Goal: Transaction & Acquisition: Purchase product/service

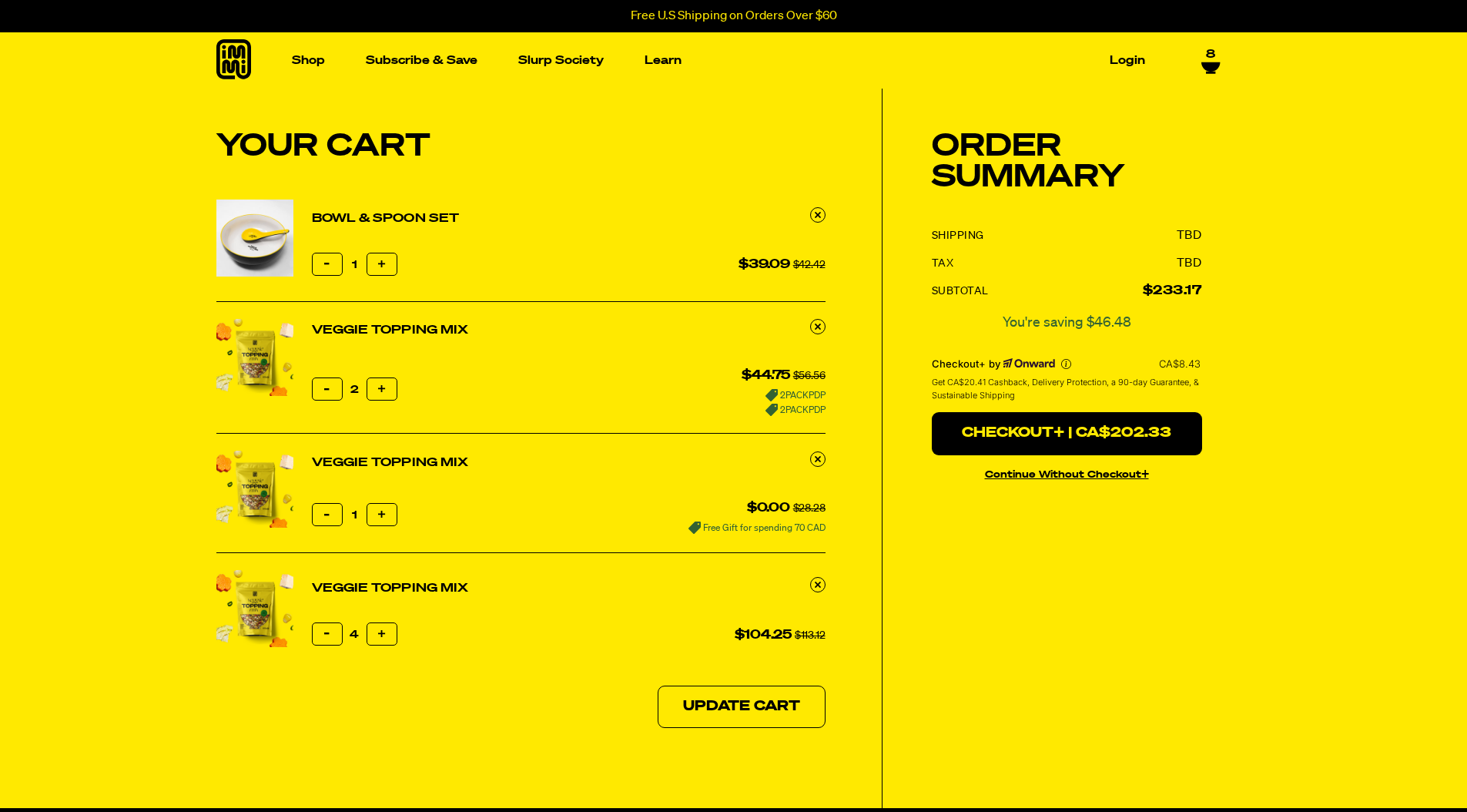
click at [356, 211] on link "Bowl & Spoon Set" at bounding box center [386, 219] width 148 height 18
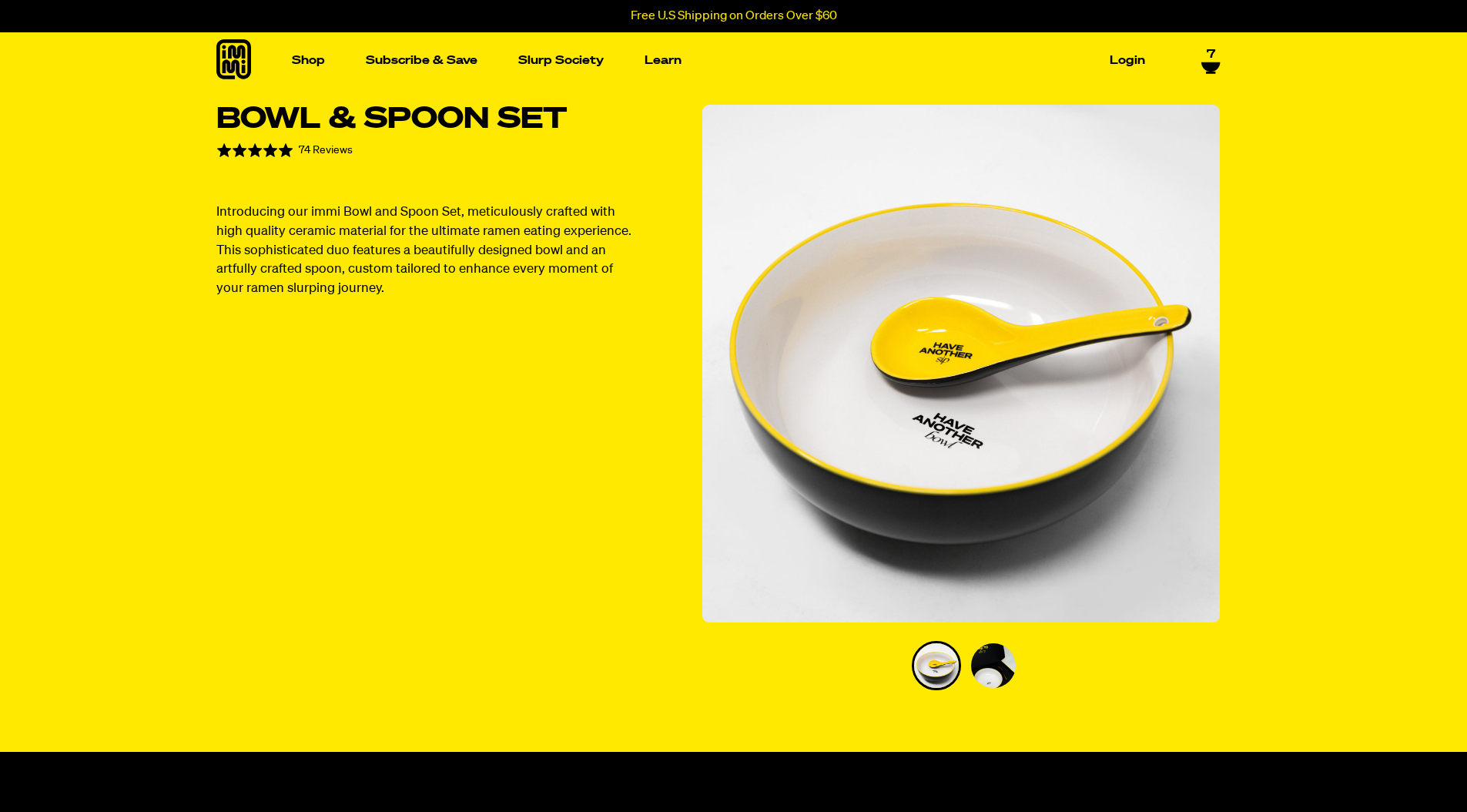
click at [1211, 63] on icon at bounding box center [1210, 67] width 18 height 9
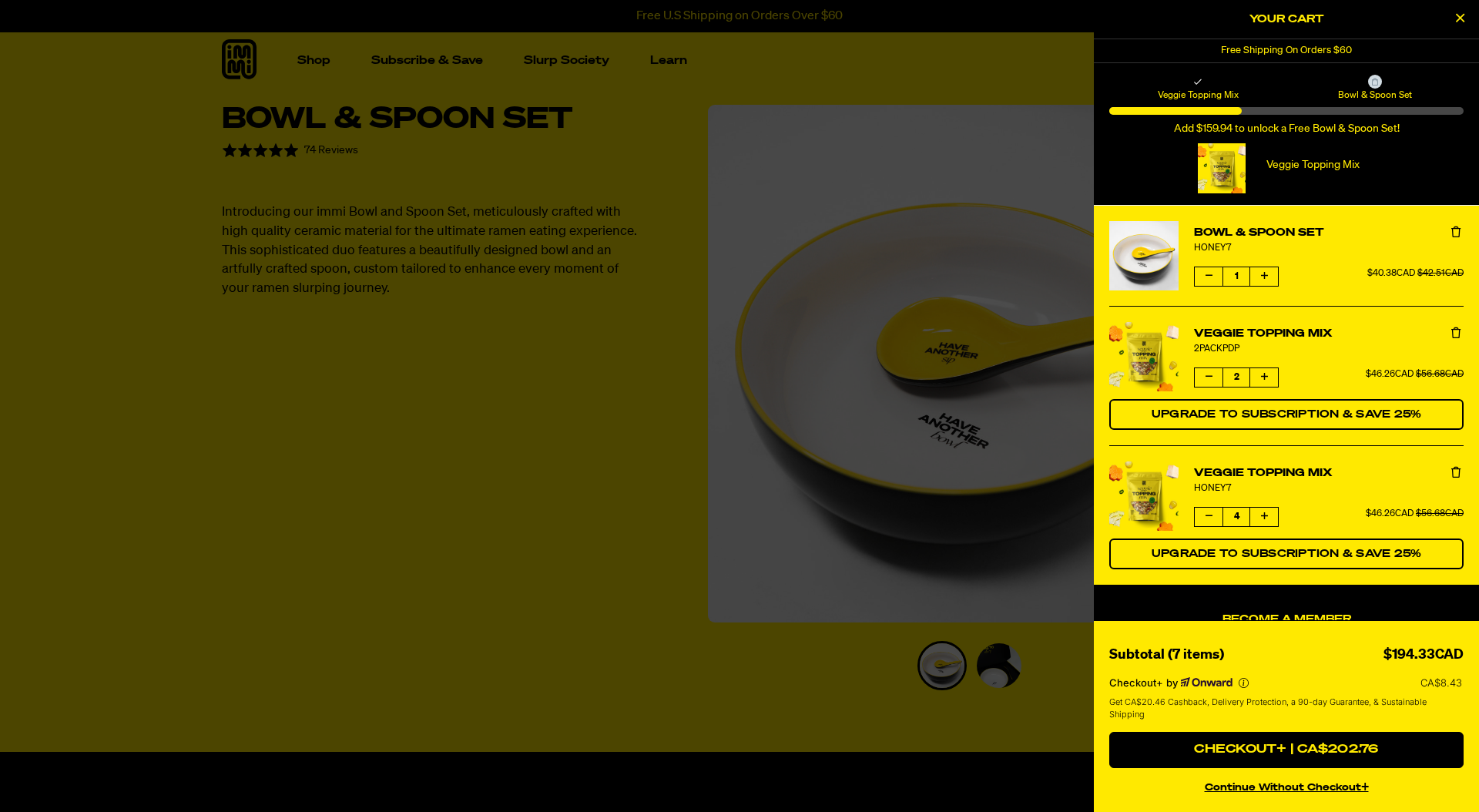
click at [1324, 190] on div "Veggie Topping Mix Remove Veggie Topping Mix Default Title from Cart" at bounding box center [1286, 168] width 177 height 50
